Goal: Information Seeking & Learning: Learn about a topic

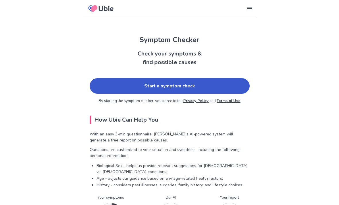
click at [232, 83] on link "Start a symptom check" at bounding box center [170, 85] width 160 height 15
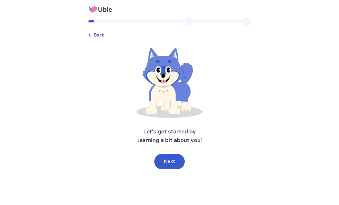
click at [172, 157] on button "Next" at bounding box center [169, 160] width 30 height 15
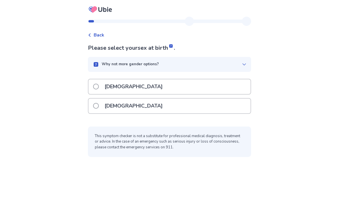
click at [193, 85] on div "[DEMOGRAPHIC_DATA]" at bounding box center [169, 86] width 162 height 15
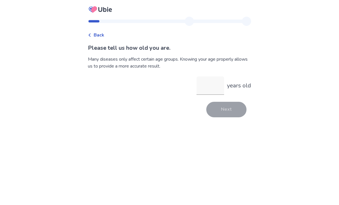
click at [209, 85] on input "years old" at bounding box center [210, 85] width 28 height 18
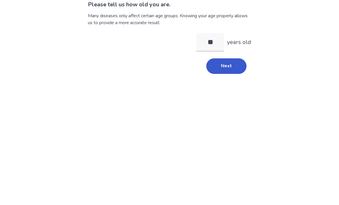
click at [232, 102] on button "Next" at bounding box center [226, 109] width 40 height 15
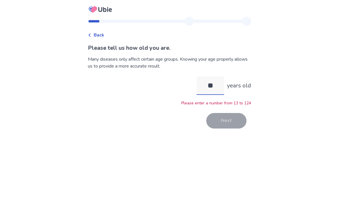
click at [208, 76] on input "**" at bounding box center [210, 85] width 28 height 18
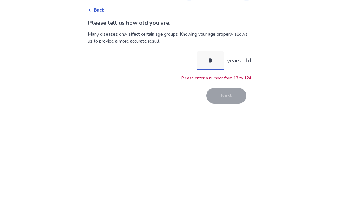
type input "**"
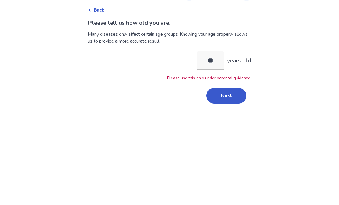
click at [234, 113] on button "Next" at bounding box center [226, 120] width 40 height 15
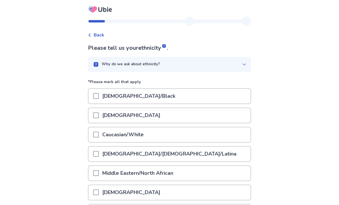
click at [221, 115] on div "Asian" at bounding box center [169, 115] width 162 height 15
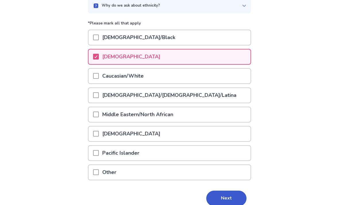
scroll to position [66, 0]
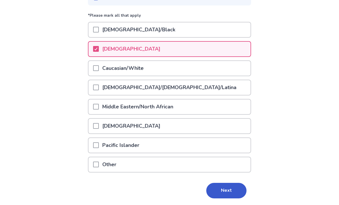
click at [220, 191] on button "Next" at bounding box center [226, 189] width 40 height 15
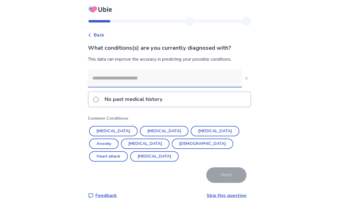
click at [228, 98] on div "No past medical history" at bounding box center [169, 99] width 162 height 15
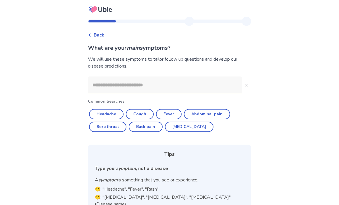
click at [209, 81] on input at bounding box center [165, 84] width 154 height 17
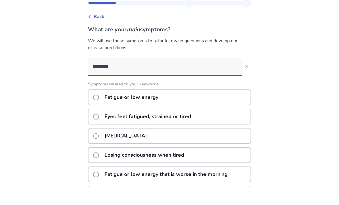
type input "*********"
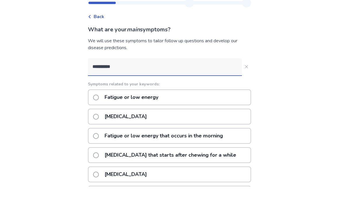
scroll to position [18, 0]
click at [237, 96] on div "Fatigue or low energy" at bounding box center [169, 97] width 163 height 16
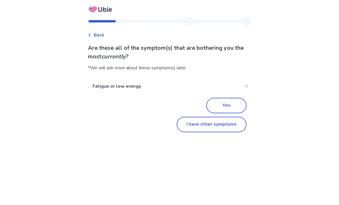
click at [219, 94] on p "Fatigue or low energy" at bounding box center [165, 86] width 154 height 16
click at [225, 122] on button "I have other symptoms" at bounding box center [211, 123] width 70 height 15
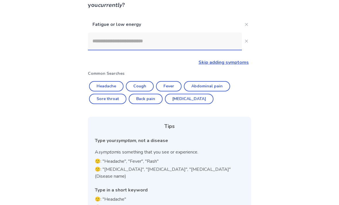
scroll to position [51, 0]
click at [199, 43] on input at bounding box center [165, 40] width 154 height 17
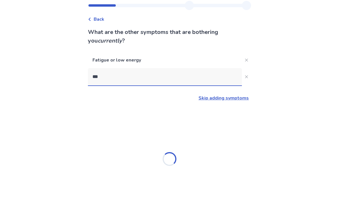
scroll to position [0, 0]
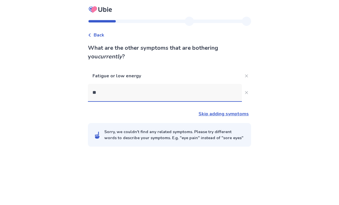
type input "*"
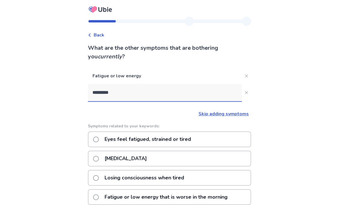
type input "*********"
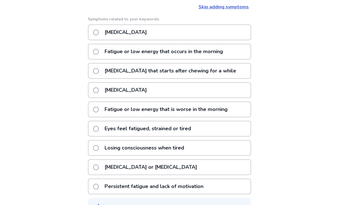
scroll to position [107, 0]
click at [226, 53] on p "Fatigue or low energy that occurs in the morning" at bounding box center [163, 51] width 125 height 15
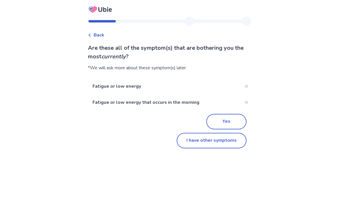
click at [220, 124] on button "Yes" at bounding box center [226, 121] width 40 height 15
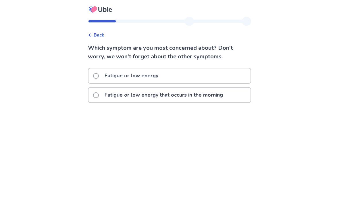
click at [208, 92] on p "Fatigue or low energy that occurs in the morning" at bounding box center [163, 95] width 125 height 15
